Goal: Information Seeking & Learning: Learn about a topic

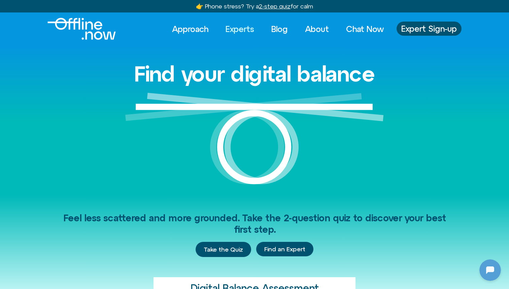
click at [239, 31] on link "Experts" at bounding box center [239, 29] width 41 height 15
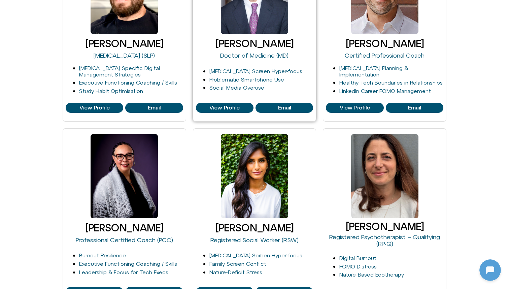
scroll to position [375, 0]
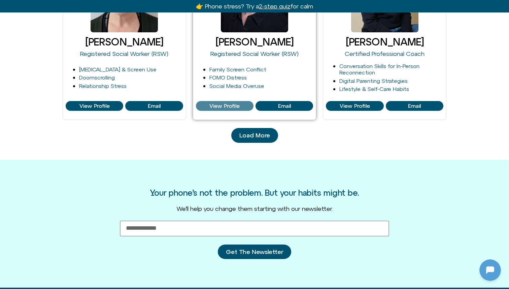
scroll to position [746, 0]
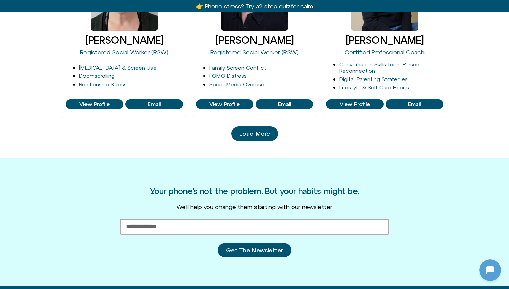
click at [265, 130] on span "Load More" at bounding box center [254, 133] width 31 height 7
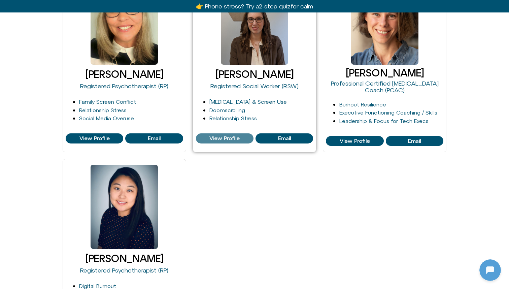
scroll to position [1080, 0]
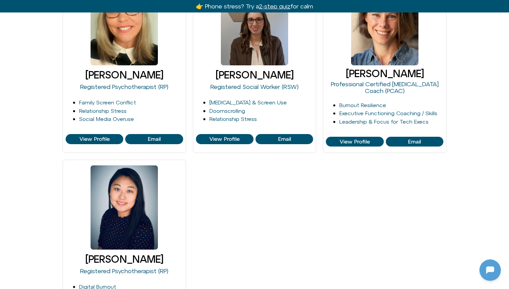
drag, startPoint x: 332, startPoint y: 67, endPoint x: 472, endPoint y: 67, distance: 139.7
copy link "Tori Throckmorton"
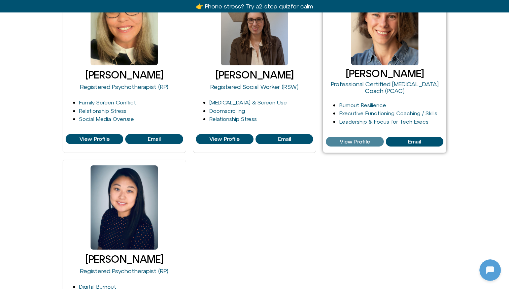
click at [363, 139] on span "View Profile" at bounding box center [355, 142] width 30 height 6
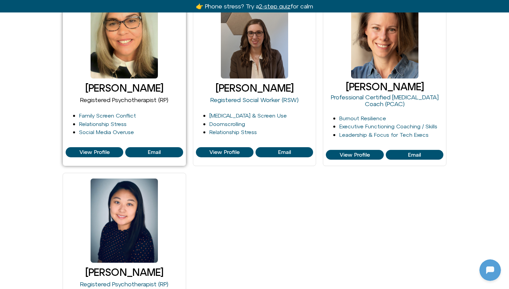
scroll to position [1069, 0]
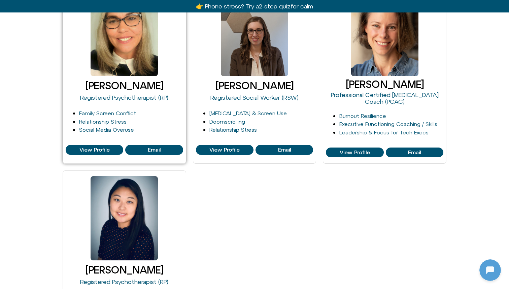
click at [121, 82] on link "Siobhan Chirico" at bounding box center [124, 85] width 78 height 11
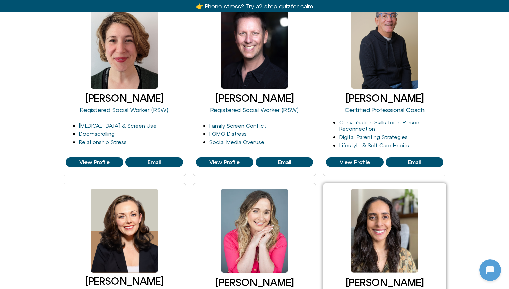
scroll to position [635, 0]
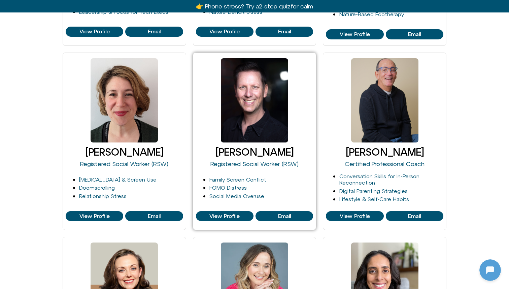
click at [259, 152] on link "Larry Borins" at bounding box center [254, 151] width 78 height 11
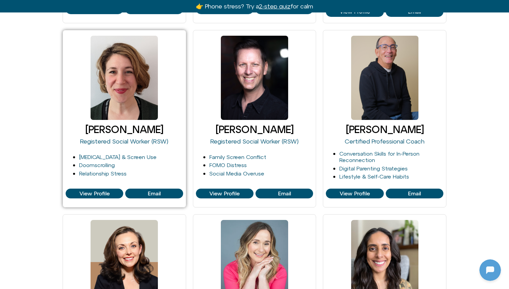
scroll to position [657, 0]
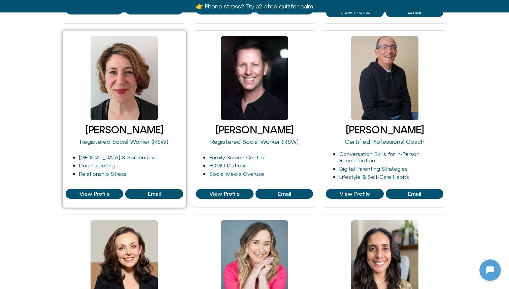
click at [133, 128] on link "Jessie Kussin" at bounding box center [124, 129] width 78 height 11
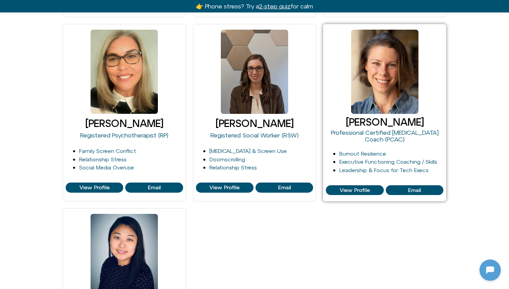
scroll to position [1031, 0]
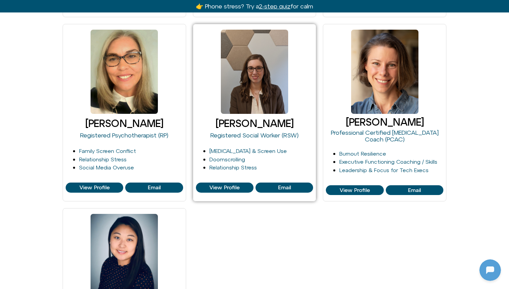
click at [275, 117] on link "[PERSON_NAME]" at bounding box center [254, 122] width 78 height 11
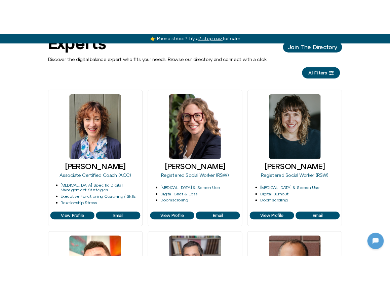
scroll to position [61, 0]
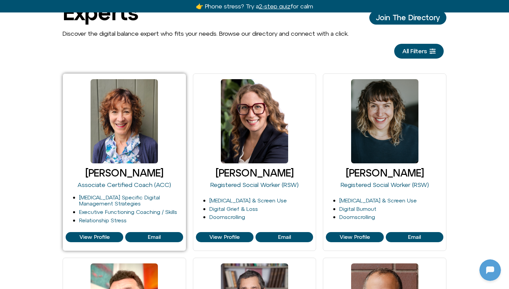
click at [151, 169] on link "Aileen Crowne" at bounding box center [124, 172] width 78 height 11
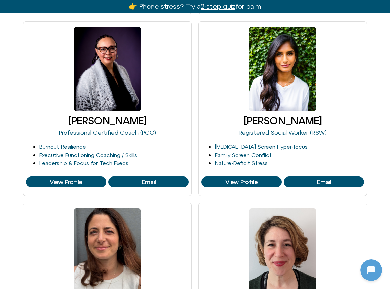
scroll to position [657, 0]
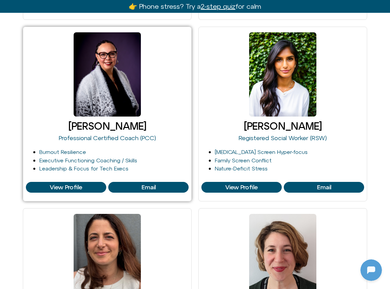
drag, startPoint x: 34, startPoint y: 117, endPoint x: 185, endPoint y: 116, distance: 150.8
click at [185, 120] on h3 "Faelyne Templer" at bounding box center [107, 125] width 163 height 11
copy link "Faelyne Templer"
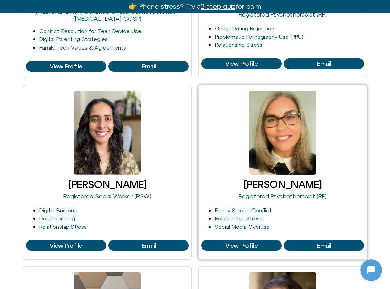
scroll to position [1324, 0]
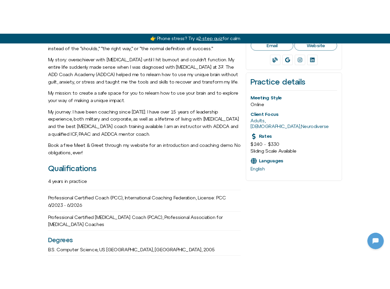
scroll to position [222, 0]
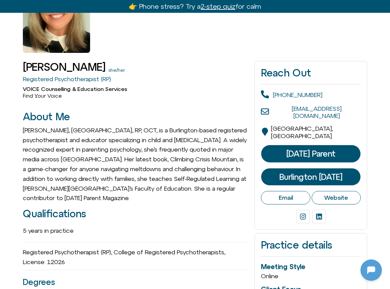
scroll to position [77, 0]
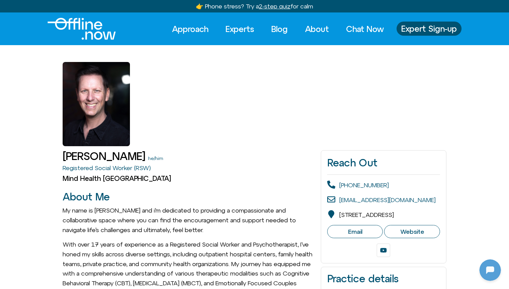
scroll to position [707, 0]
drag, startPoint x: 62, startPoint y: 157, endPoint x: 122, endPoint y: 158, distance: 60.2
copy h1 "Larry Borins"
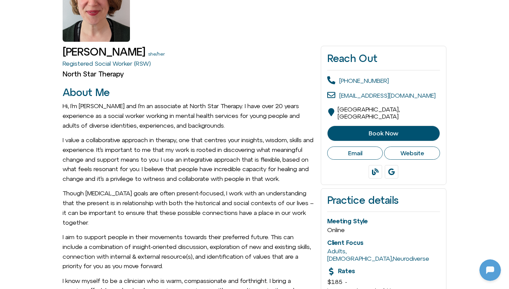
scroll to position [105, 0]
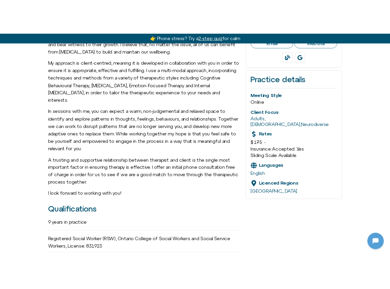
scroll to position [67, 0]
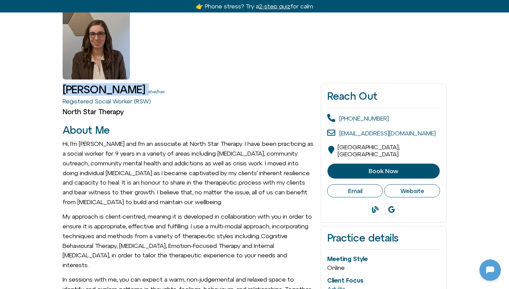
drag, startPoint x: 52, startPoint y: 90, endPoint x: 153, endPoint y: 86, distance: 101.0
copy div "[PERSON_NAME]"
